Goal: Find specific page/section: Find specific page/section

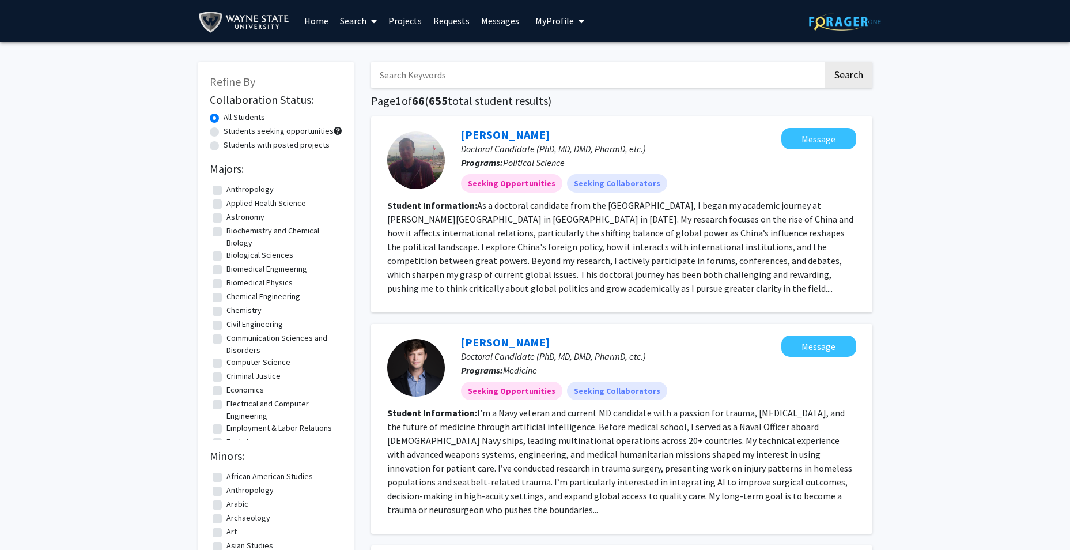
click at [320, 24] on link "Home" at bounding box center [316, 21] width 36 height 40
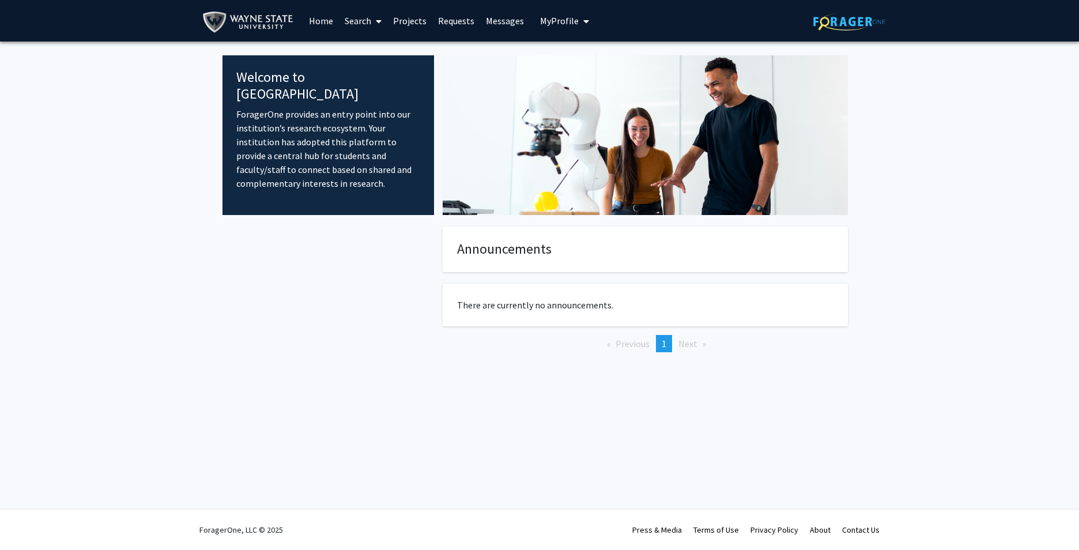
click at [406, 22] on link "Projects" at bounding box center [409, 21] width 45 height 40
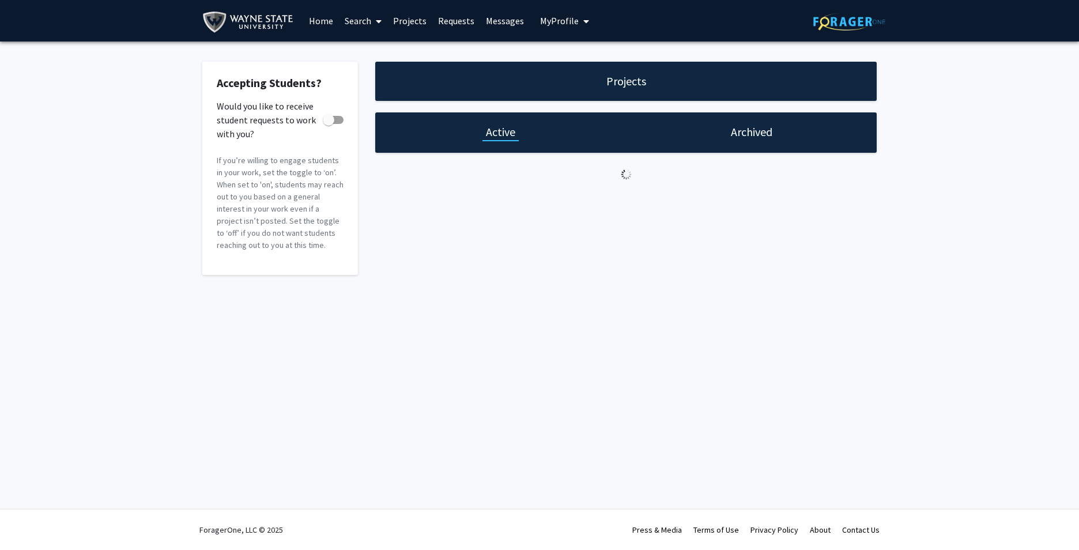
checkbox input "true"
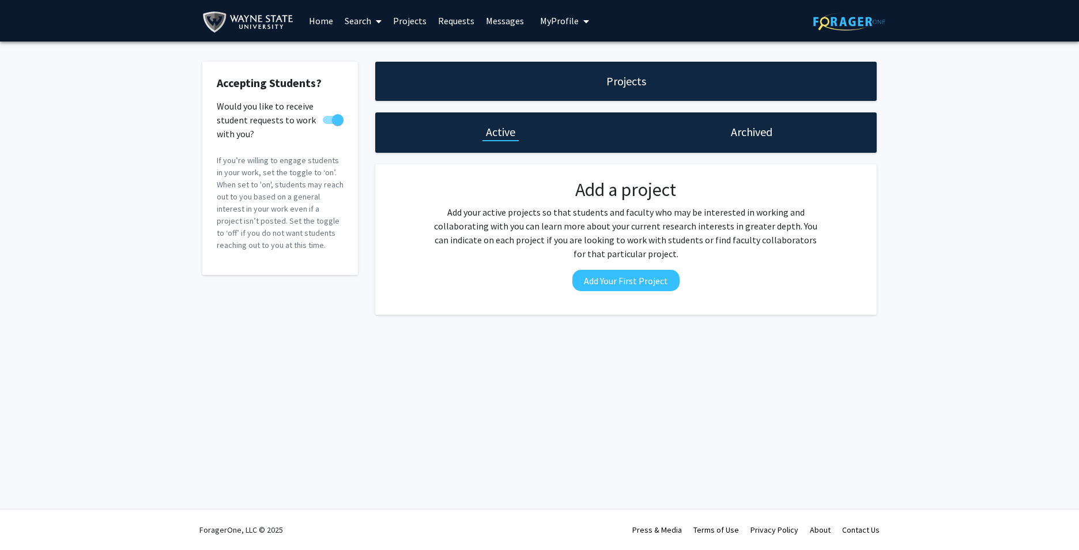
click at [540, 24] on span "My Profile" at bounding box center [559, 21] width 39 height 12
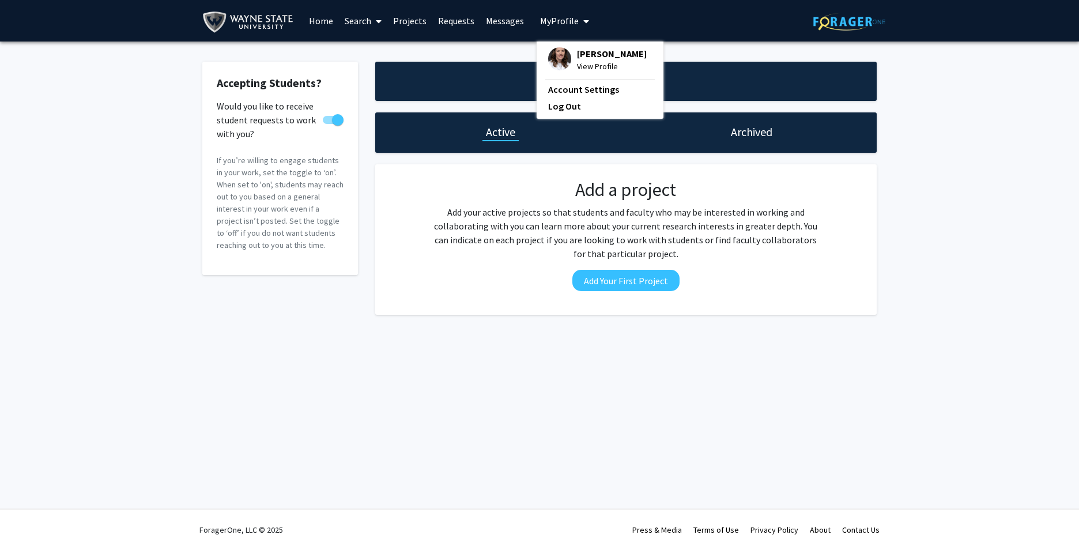
click at [550, 62] on img at bounding box center [559, 58] width 23 height 23
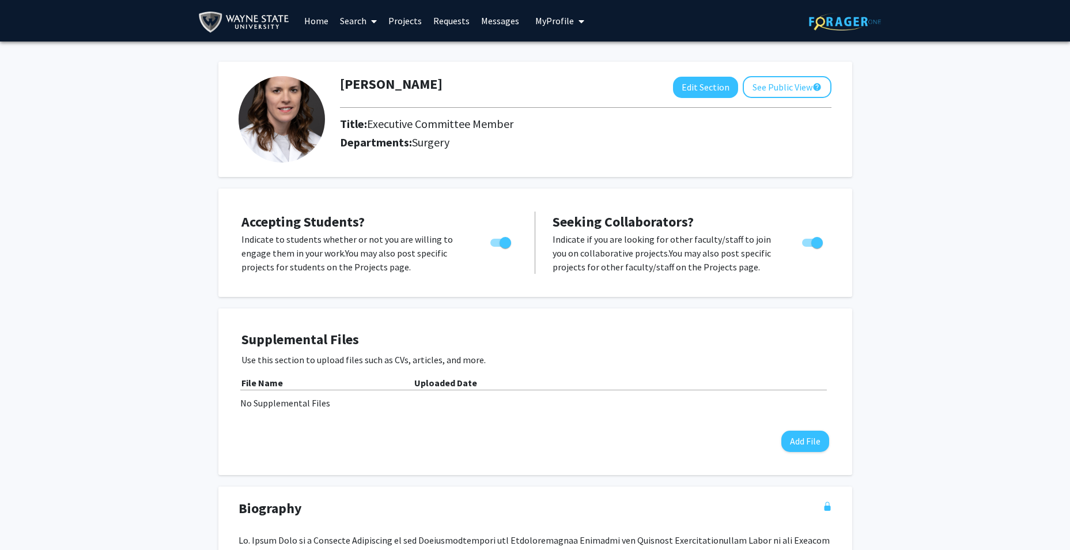
click at [574, 27] on span "My profile dropdown to access profile and logout" at bounding box center [579, 21] width 10 height 40
click at [363, 27] on link "Search" at bounding box center [358, 21] width 48 height 40
click at [380, 59] on span "Faculty/Staff" at bounding box center [376, 52] width 85 height 23
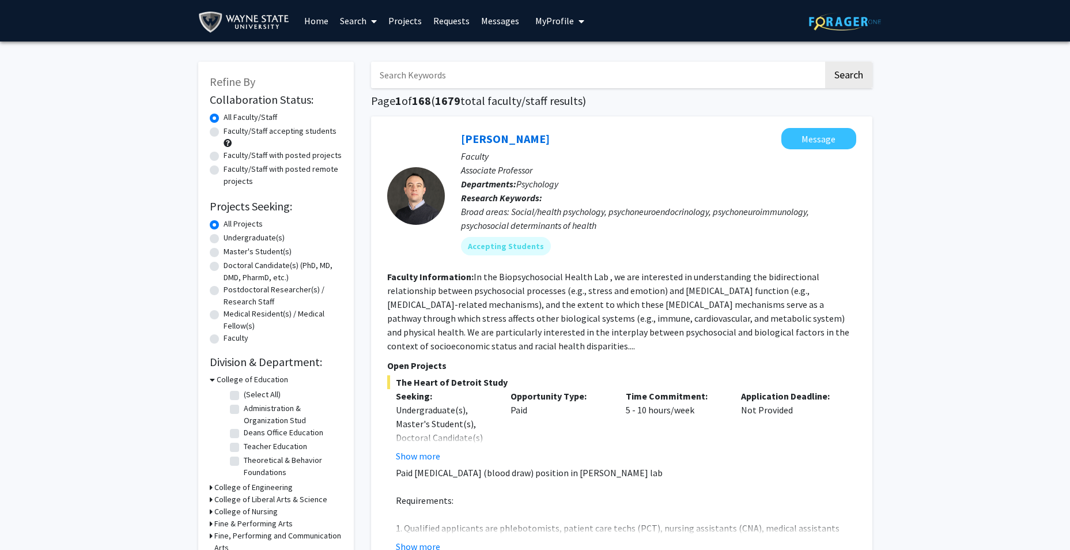
scroll to position [58, 0]
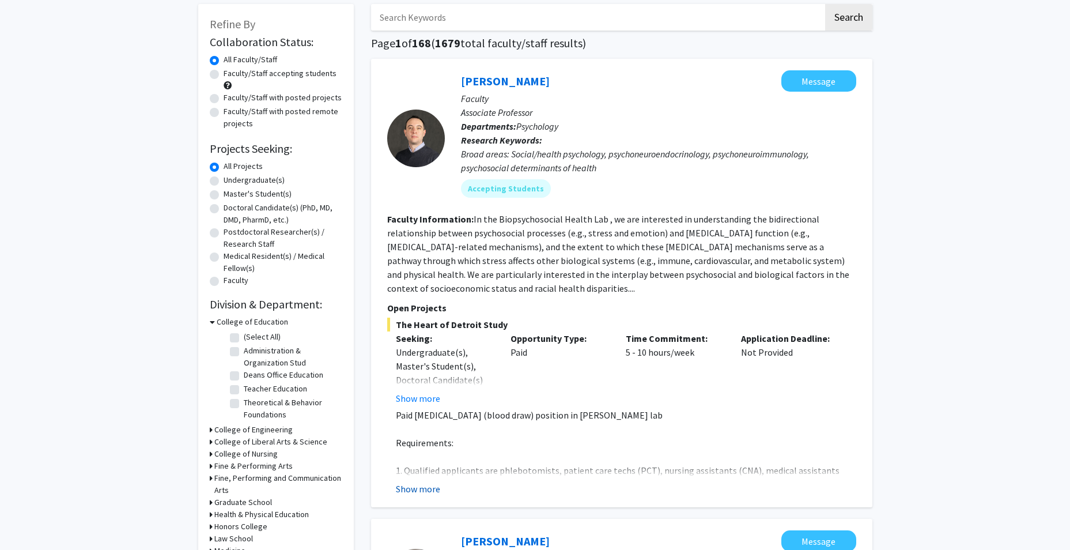
drag, startPoint x: 424, startPoint y: 489, endPoint x: 562, endPoint y: 396, distance: 166.7
click at [424, 489] on button "Show more" at bounding box center [418, 489] width 44 height 14
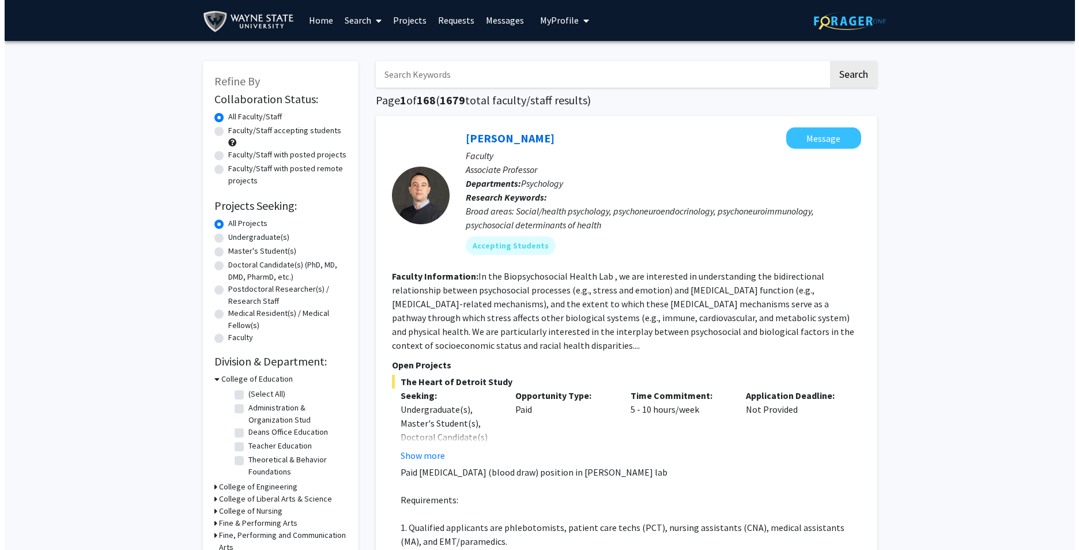
scroll to position [0, 0]
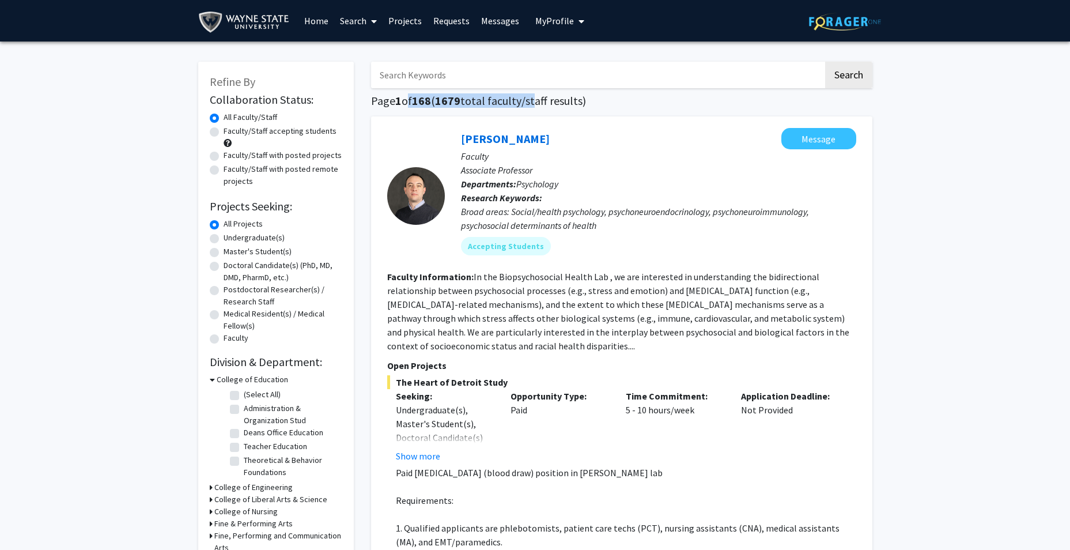
drag, startPoint x: 404, startPoint y: 99, endPoint x: 535, endPoint y: 100, distance: 130.8
click at [535, 100] on h1 "Page 1 of 168 ( 1679 total faculty/staff results)" at bounding box center [621, 101] width 501 height 14
drag, startPoint x: 535, startPoint y: 100, endPoint x: 475, endPoint y: 101, distance: 60.0
click at [491, 101] on h1 "Page 1 of 168 ( 1679 total faculty/staff results)" at bounding box center [621, 101] width 501 height 14
drag, startPoint x: 441, startPoint y: 103, endPoint x: 466, endPoint y: 107, distance: 25.6
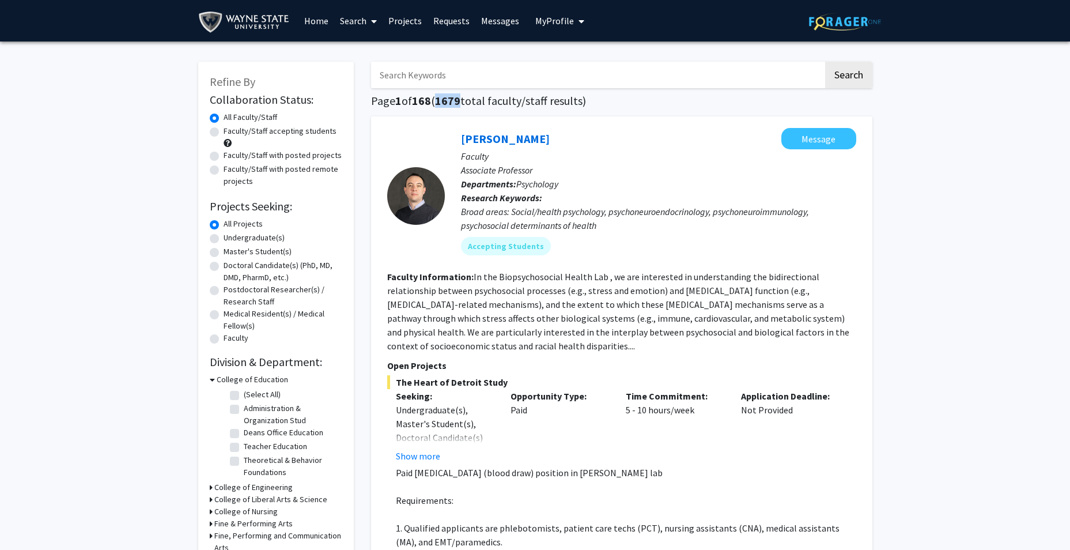
click at [466, 107] on h1 "Page 1 of 168 ( 1679 total faculty/staff results)" at bounding box center [621, 101] width 501 height 14
click at [478, 71] on input "Search Keywords" at bounding box center [597, 75] width 452 height 27
type input "[PERSON_NAME]"
click at [838, 86] on button "Search" at bounding box center [848, 75] width 47 height 27
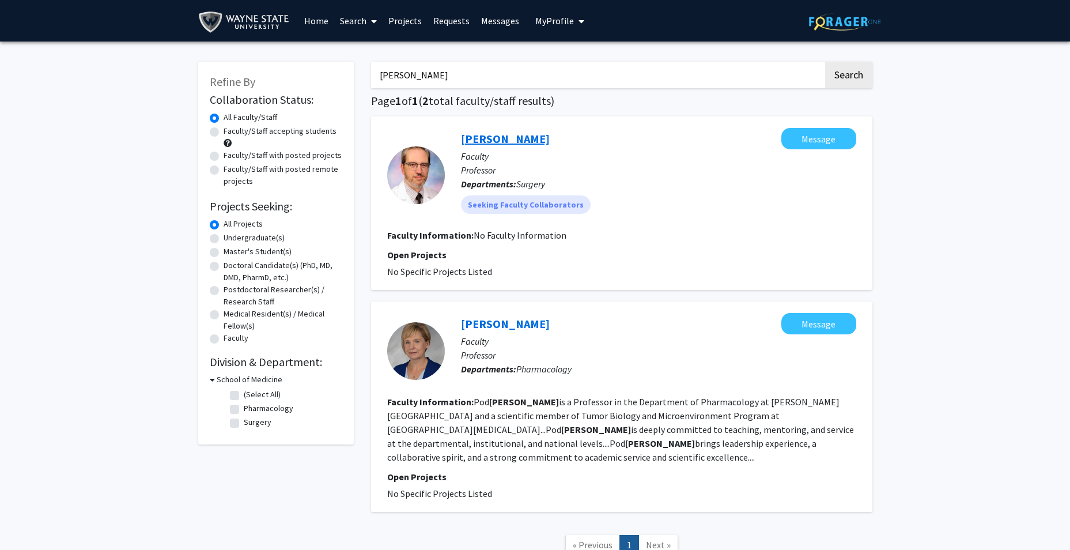
click at [492, 139] on link "[PERSON_NAME]" at bounding box center [505, 138] width 89 height 14
